Goal: Find contact information: Find contact information

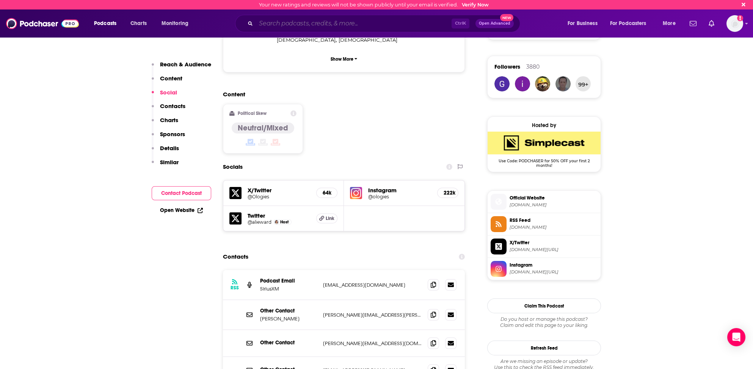
click at [272, 25] on input "Search podcasts, credits, & more..." at bounding box center [354, 23] width 196 height 12
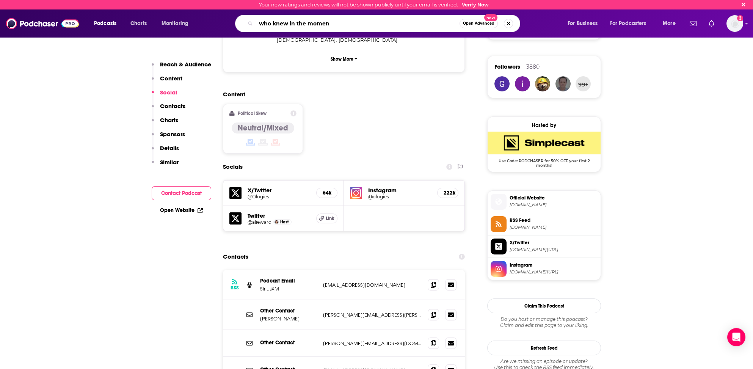
type input "who knew in the moment"
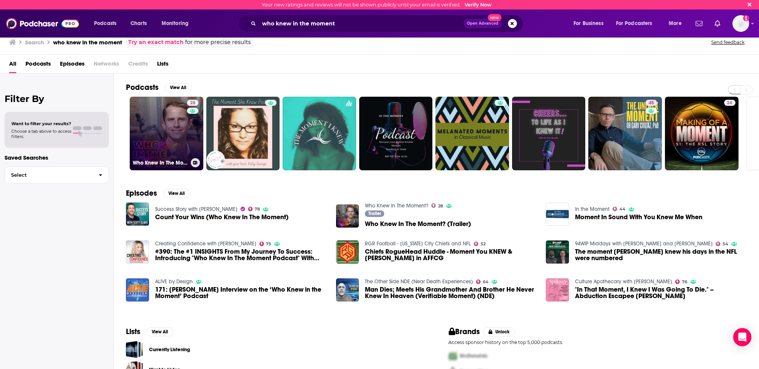
click at [160, 144] on link "28 Who Knew In The Moment?" at bounding box center [167, 134] width 74 height 74
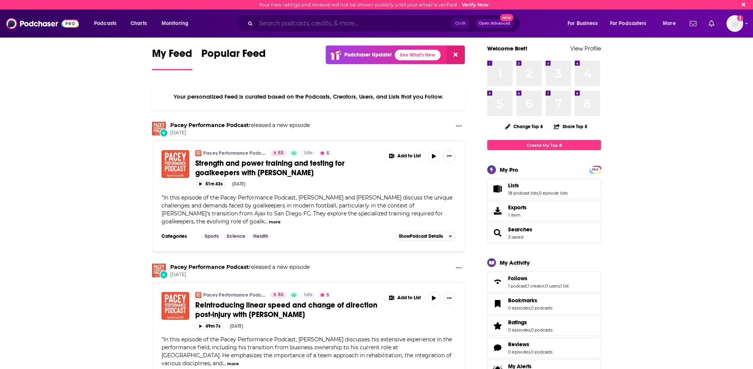
click at [263, 22] on input "Search podcasts, credits, & more..." at bounding box center [354, 23] width 196 height 12
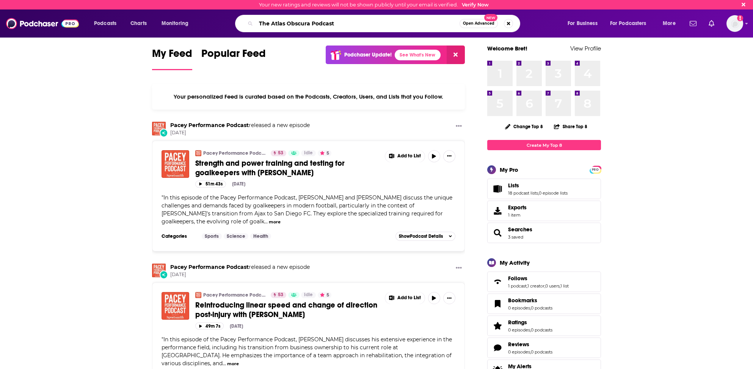
type input "The Atlas Obscura Podcast"
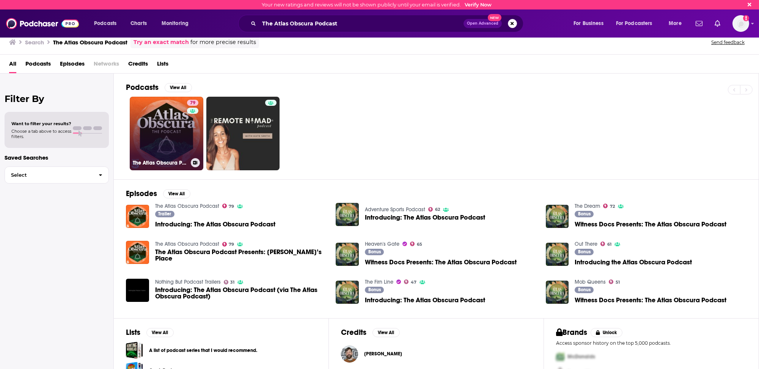
click at [141, 147] on link "79 The Atlas Obscura Podcast" at bounding box center [167, 134] width 74 height 74
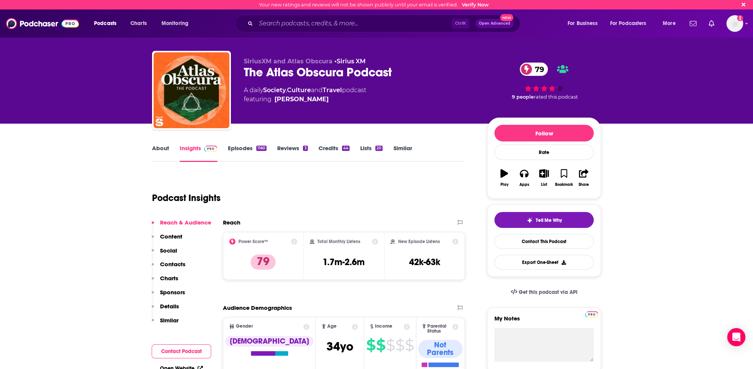
click at [171, 263] on p "Contacts" at bounding box center [172, 264] width 25 height 7
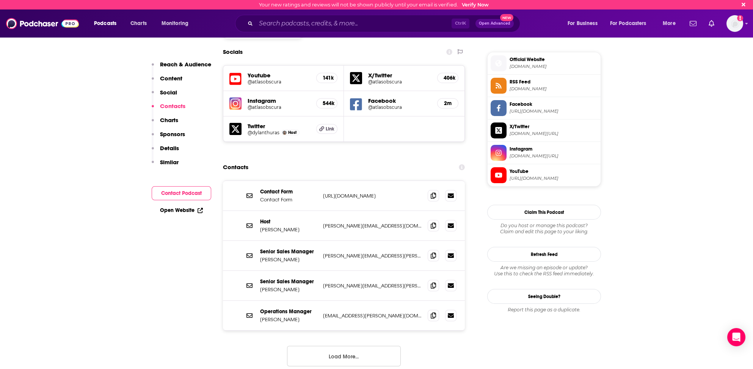
scroll to position [666, 0]
